Goal: Task Accomplishment & Management: Manage account settings

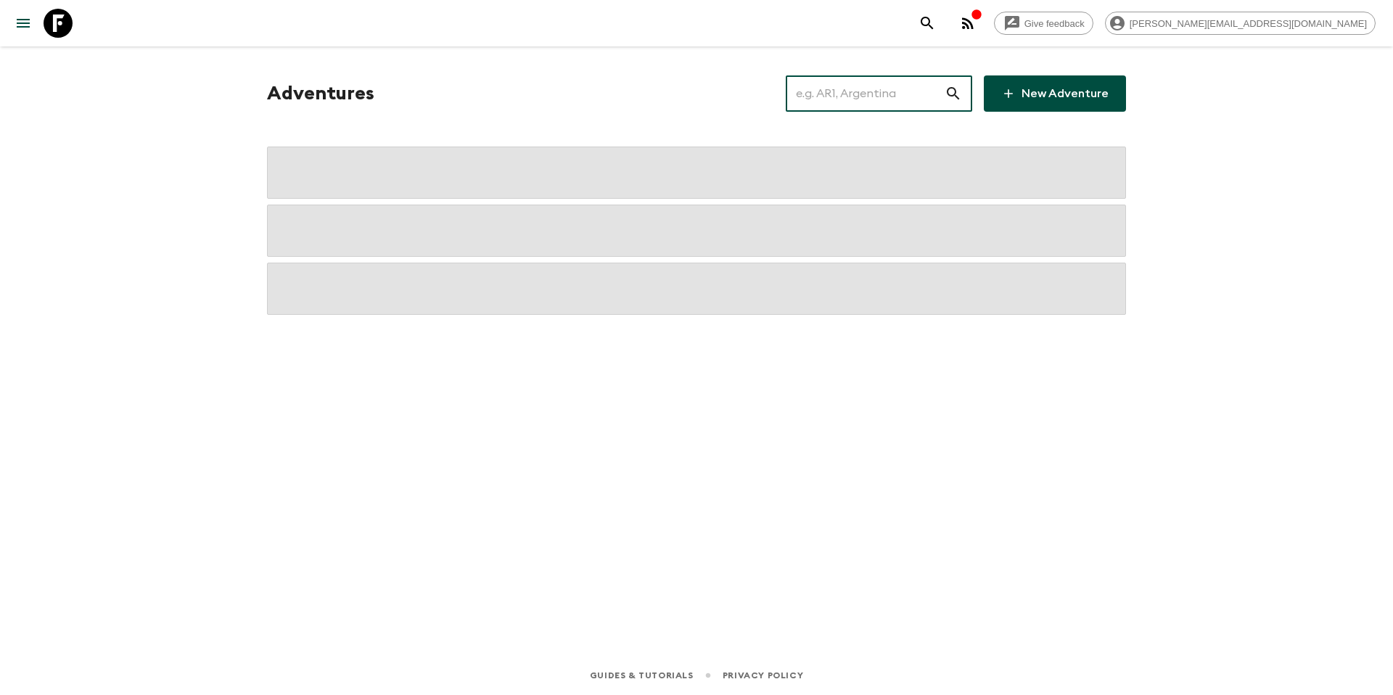
click at [867, 95] on input "text" at bounding box center [865, 93] width 159 height 41
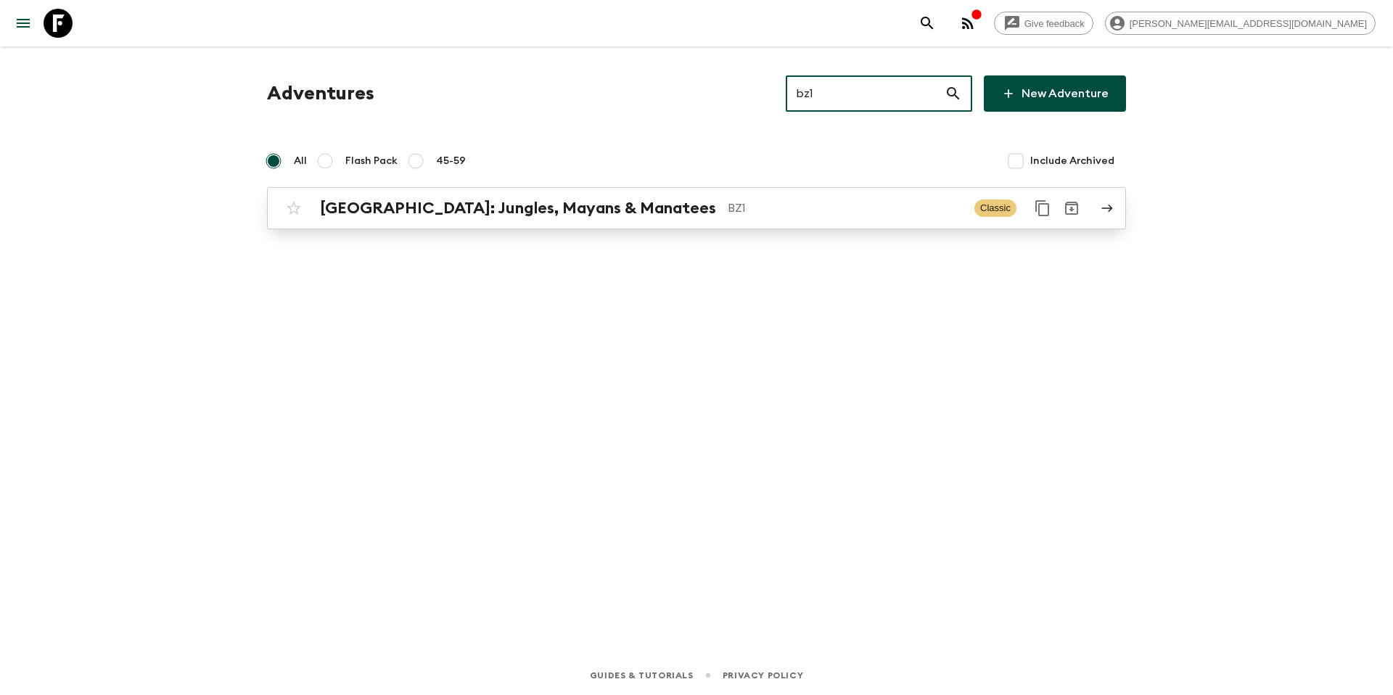
type input "bz1"
click at [728, 214] on p "BZ1" at bounding box center [845, 208] width 235 height 17
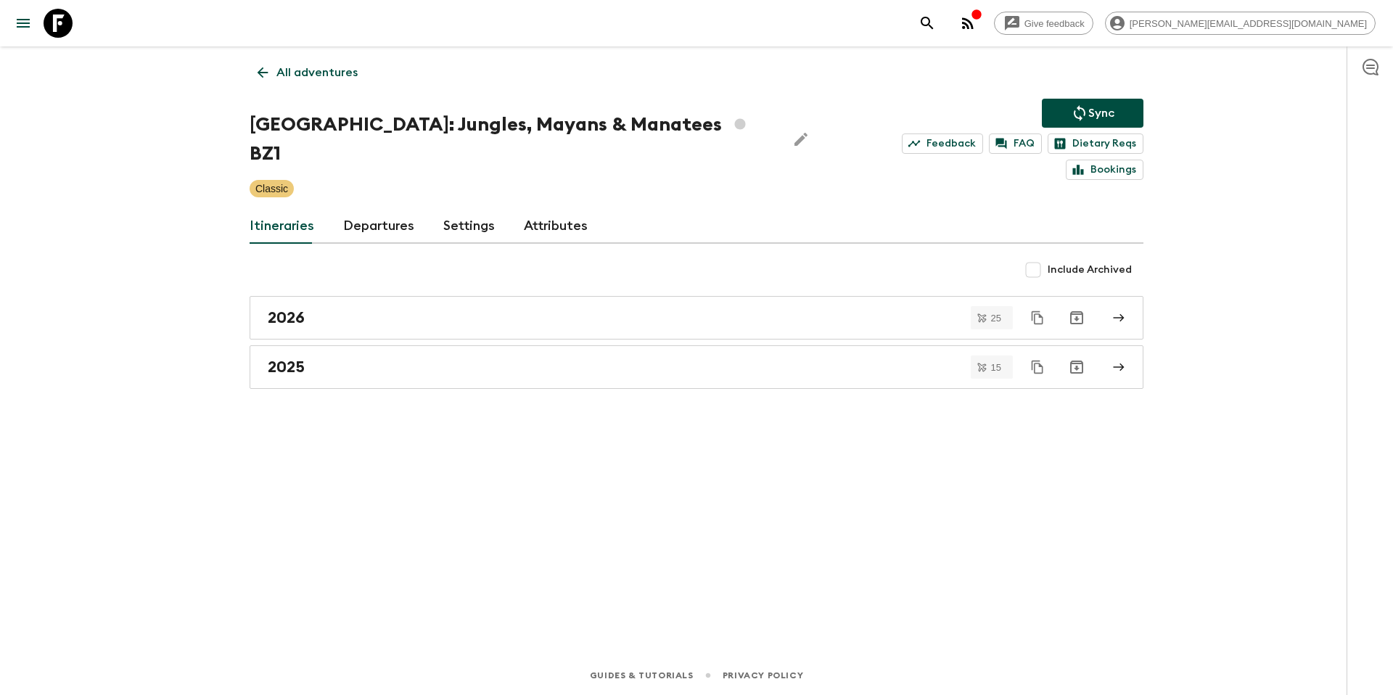
click at [1095, 110] on p "Sync" at bounding box center [1101, 112] width 26 height 17
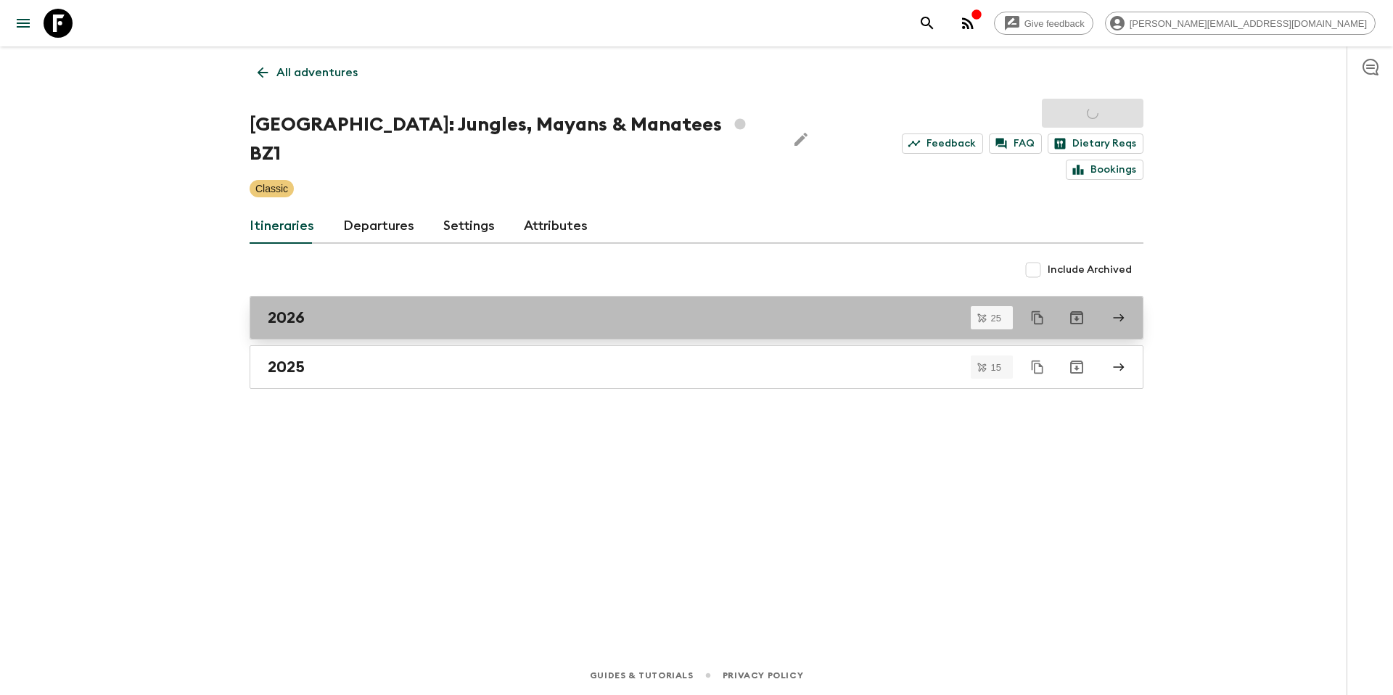
click at [358, 308] on div "2026" at bounding box center [683, 317] width 830 height 19
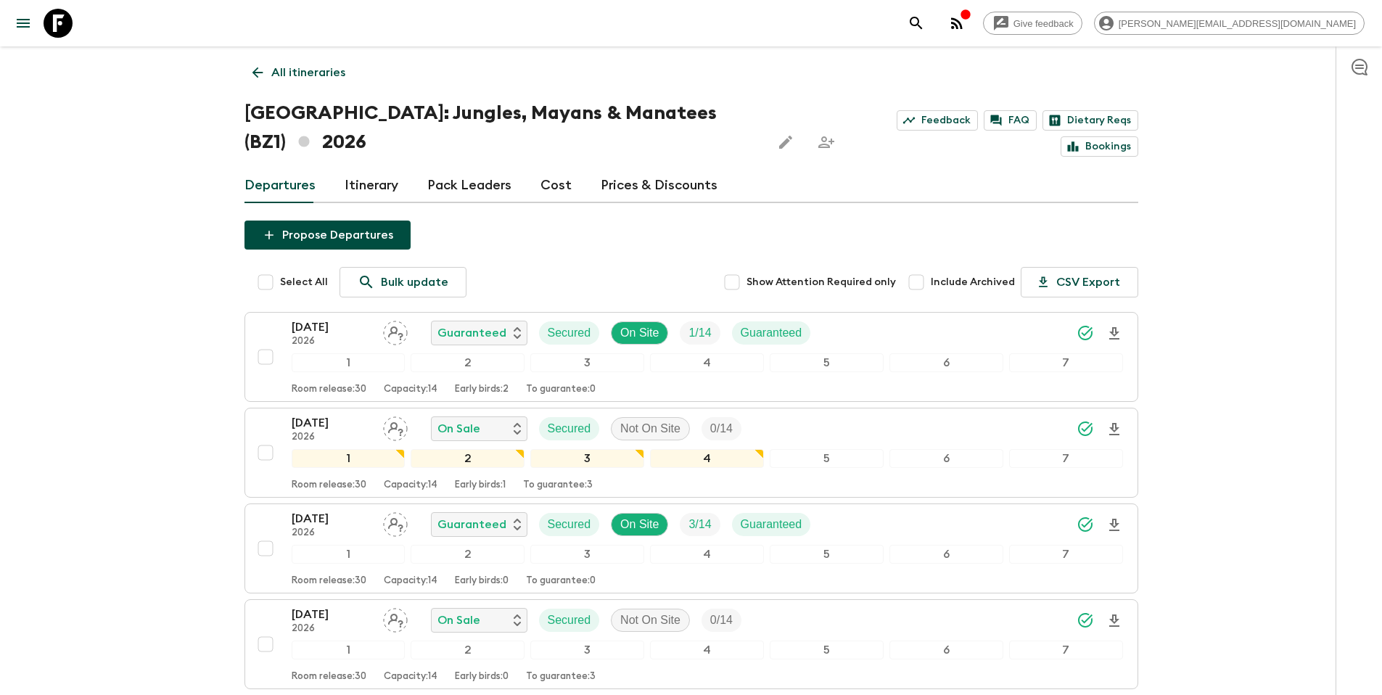
scroll to position [1962, 0]
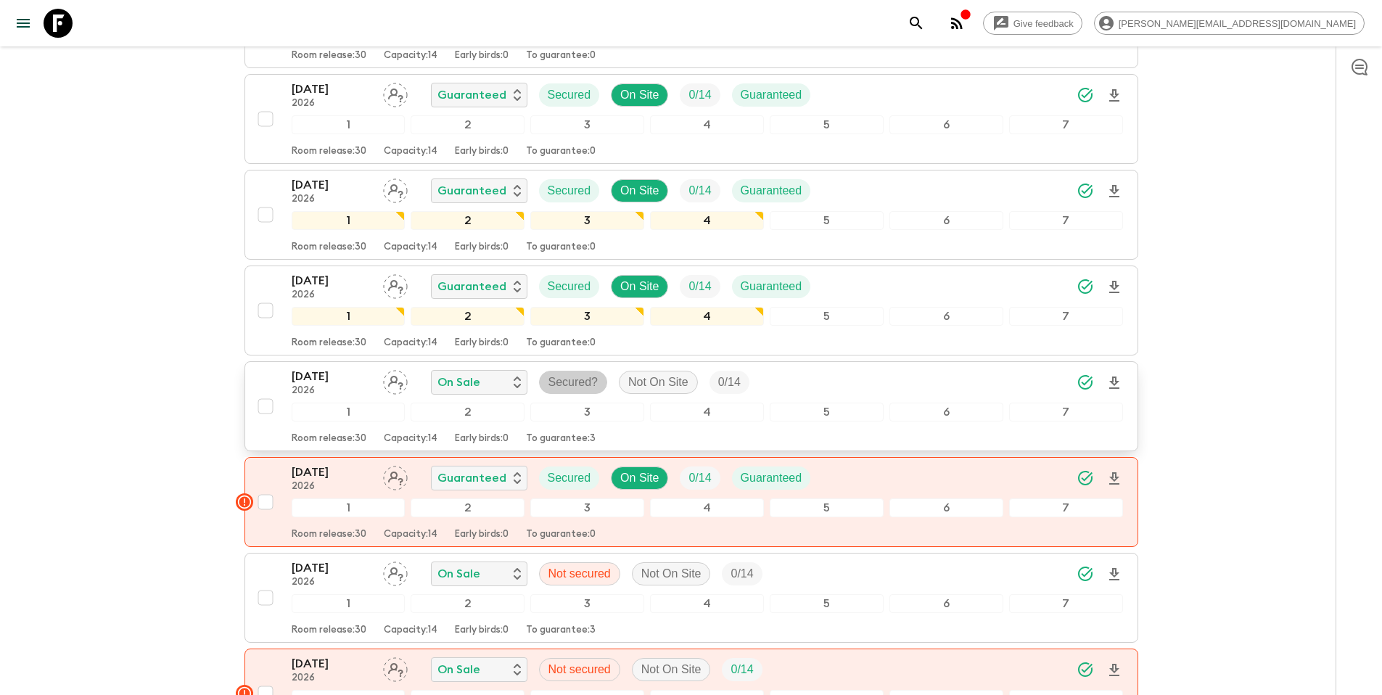
click at [574, 374] on p "Secured?" at bounding box center [573, 382] width 50 height 17
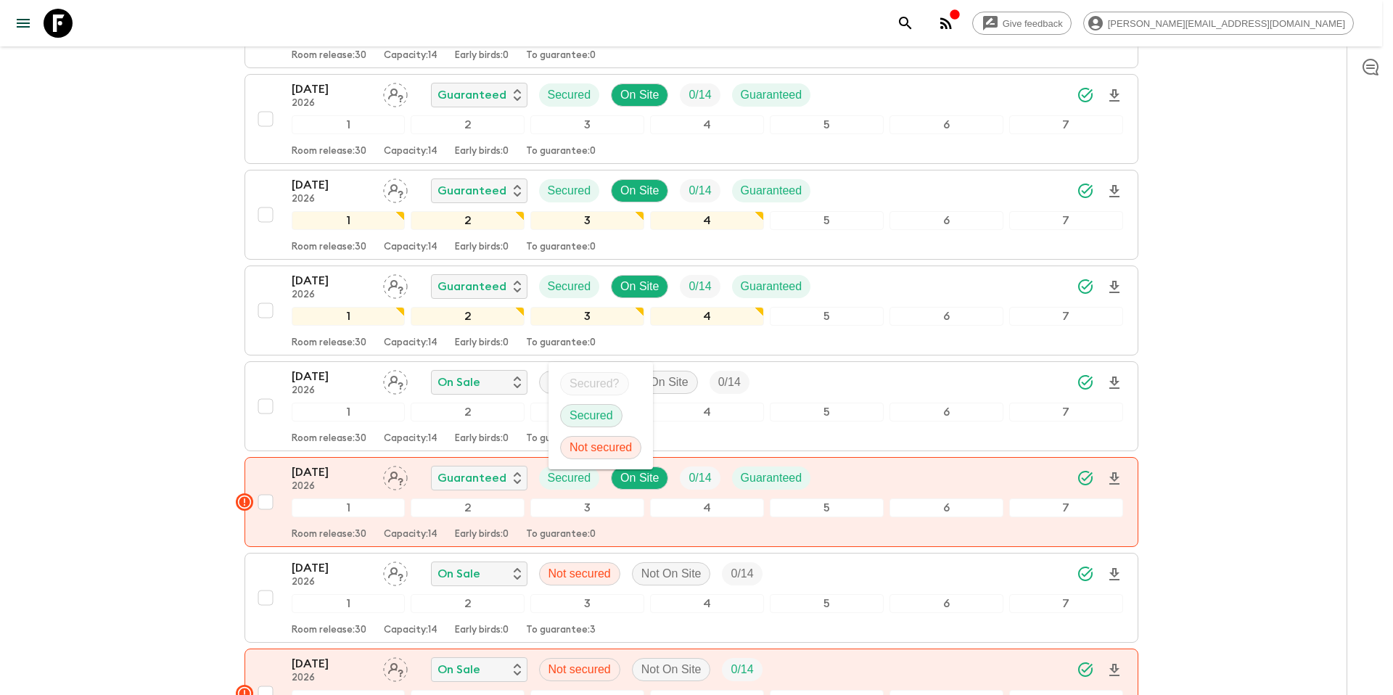
click at [601, 412] on p "Secured" at bounding box center [591, 415] width 44 height 17
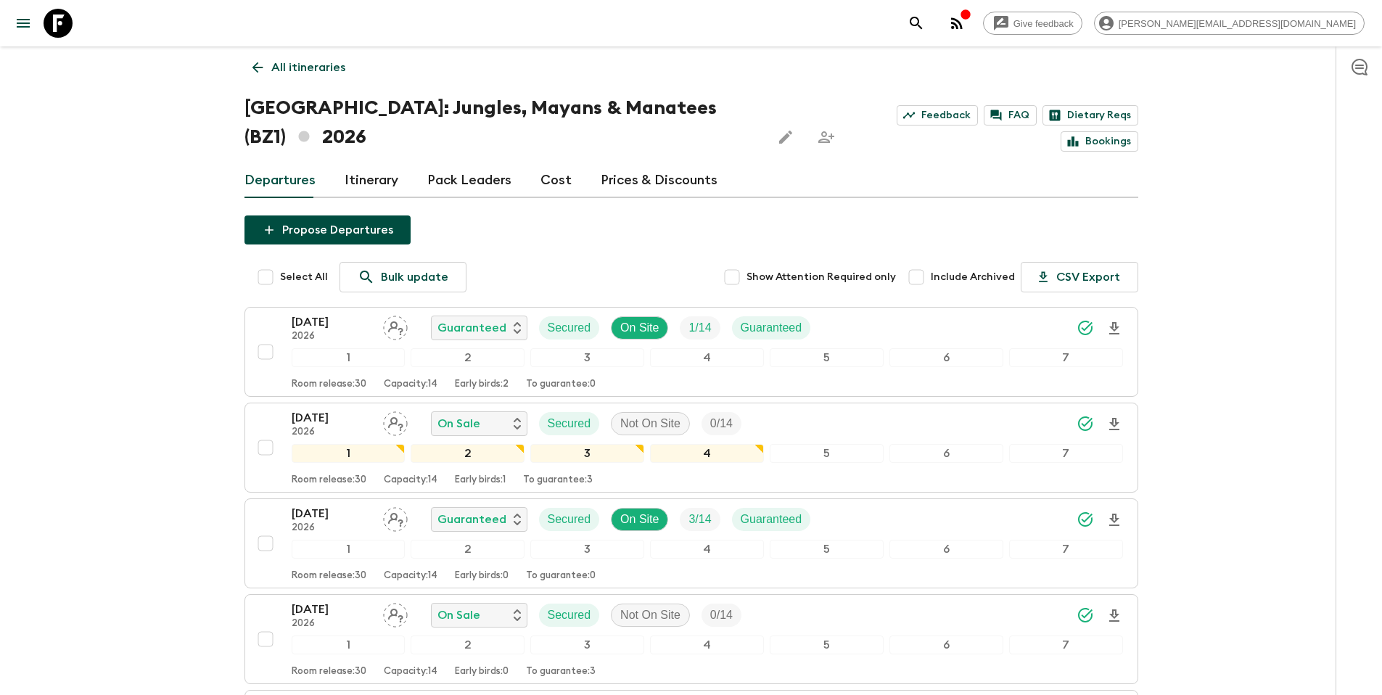
scroll to position [4, 0]
click at [316, 79] on link "All itineraries" at bounding box center [298, 68] width 109 height 29
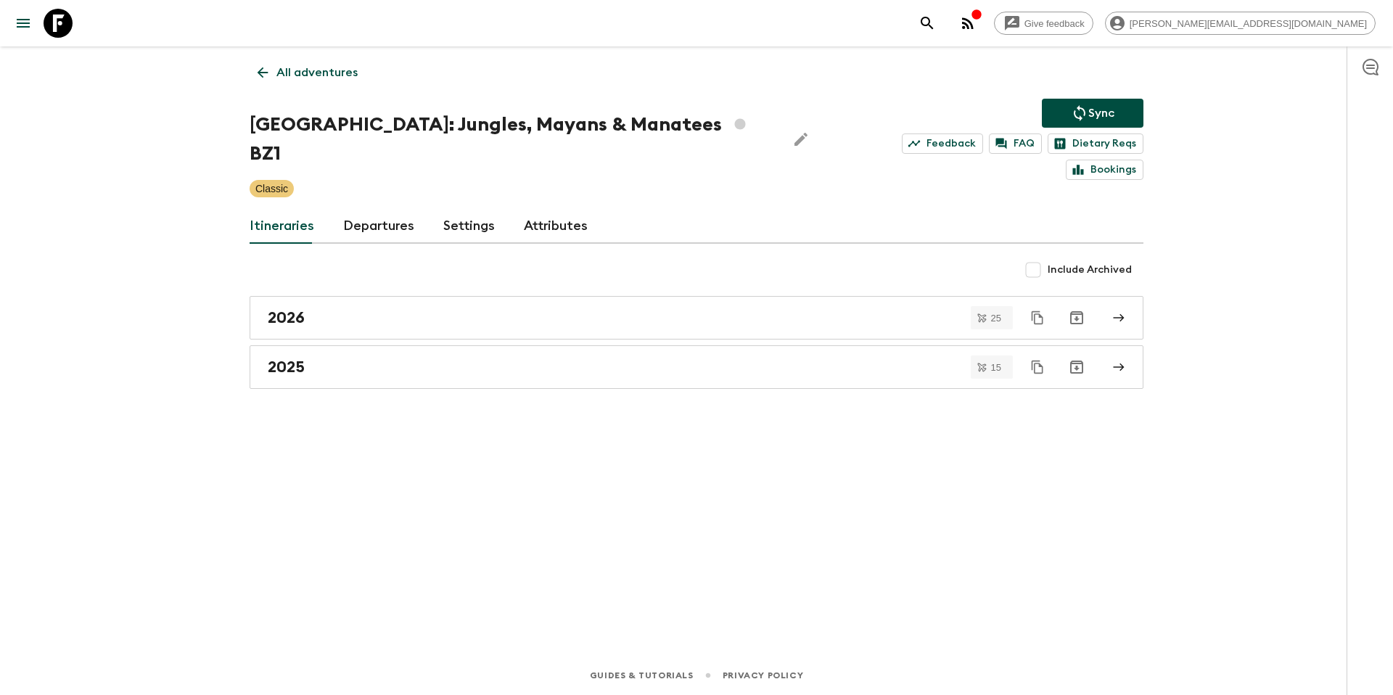
click at [1078, 106] on icon "Sync adventure departures to the booking engine" at bounding box center [1079, 112] width 17 height 17
